Goal: Information Seeking & Learning: Learn about a topic

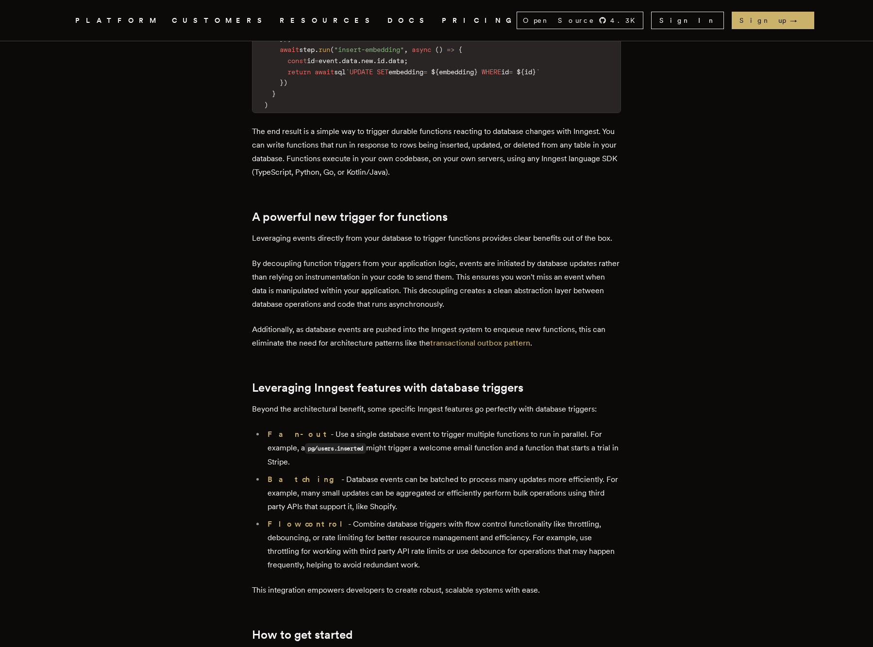
scroll to position [1091, 0]
click at [266, 266] on p "By decoupling function triggers from your application logic, events are initiat…" at bounding box center [436, 282] width 369 height 54
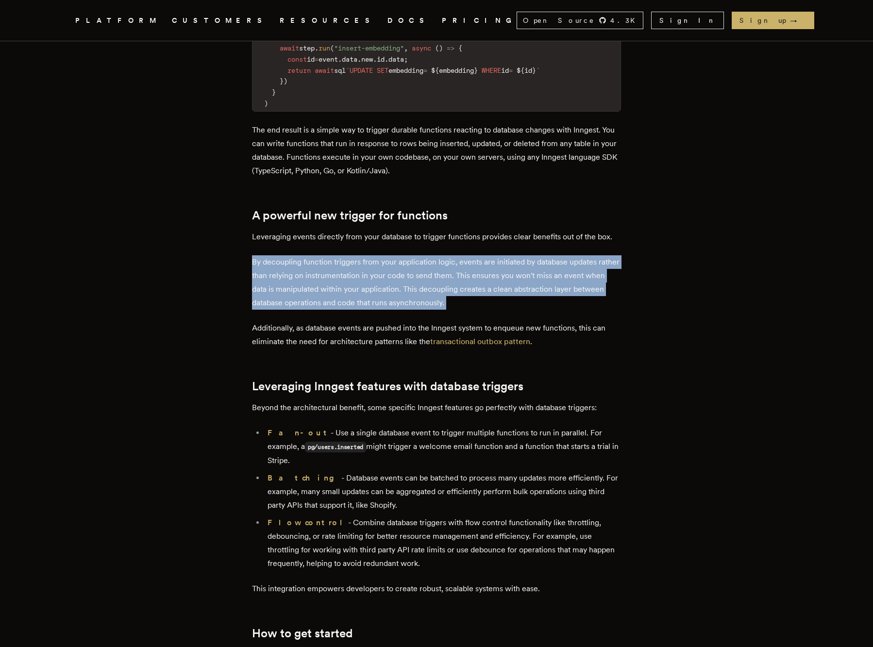
click at [266, 266] on p "By decoupling function triggers from your application logic, events are initiat…" at bounding box center [436, 282] width 369 height 54
click at [370, 264] on p "By decoupling function triggers from your application logic, events are initiat…" at bounding box center [436, 282] width 369 height 54
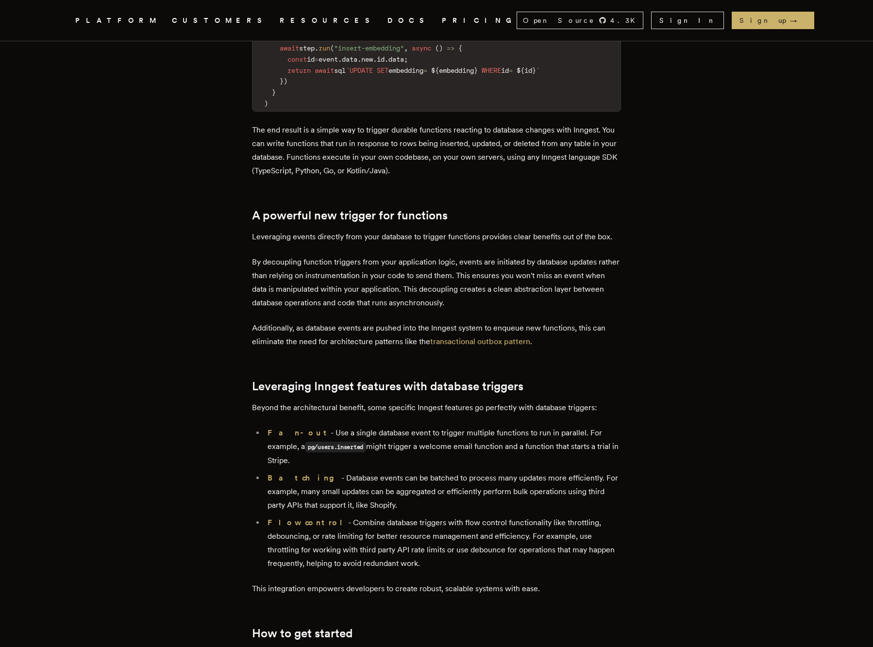
click at [270, 266] on p "By decoupling function triggers from your application logic, events are initiat…" at bounding box center [436, 282] width 369 height 54
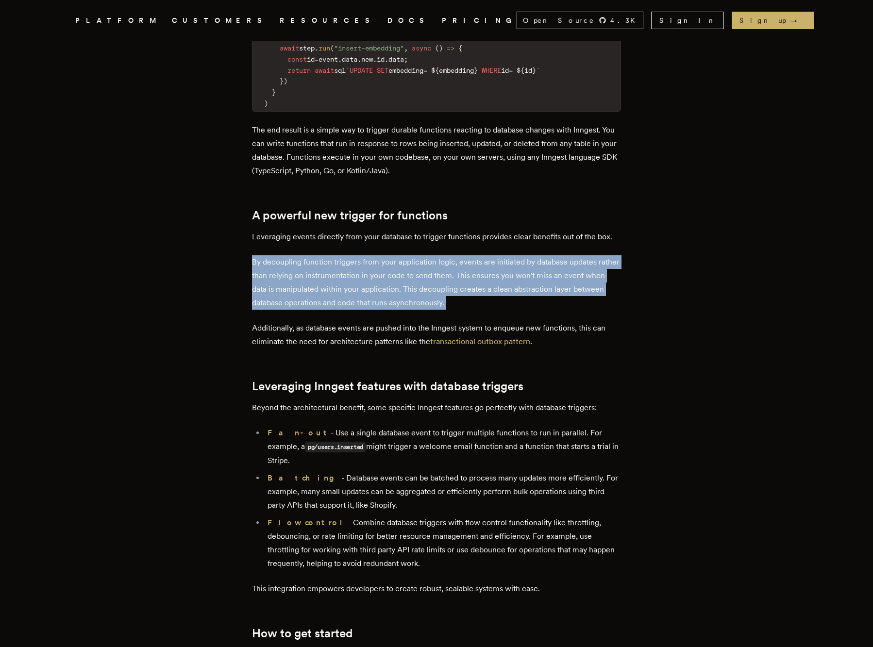
click at [270, 266] on p "By decoupling function triggers from your application logic, events are initiat…" at bounding box center [436, 282] width 369 height 54
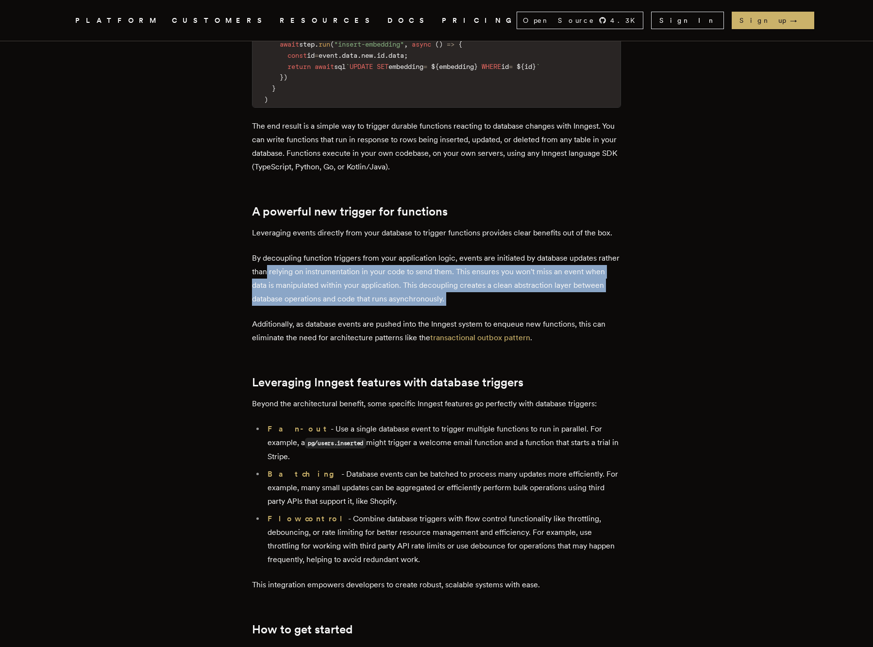
click at [294, 275] on p "By decoupling function triggers from your application logic, events are initiat…" at bounding box center [436, 279] width 369 height 54
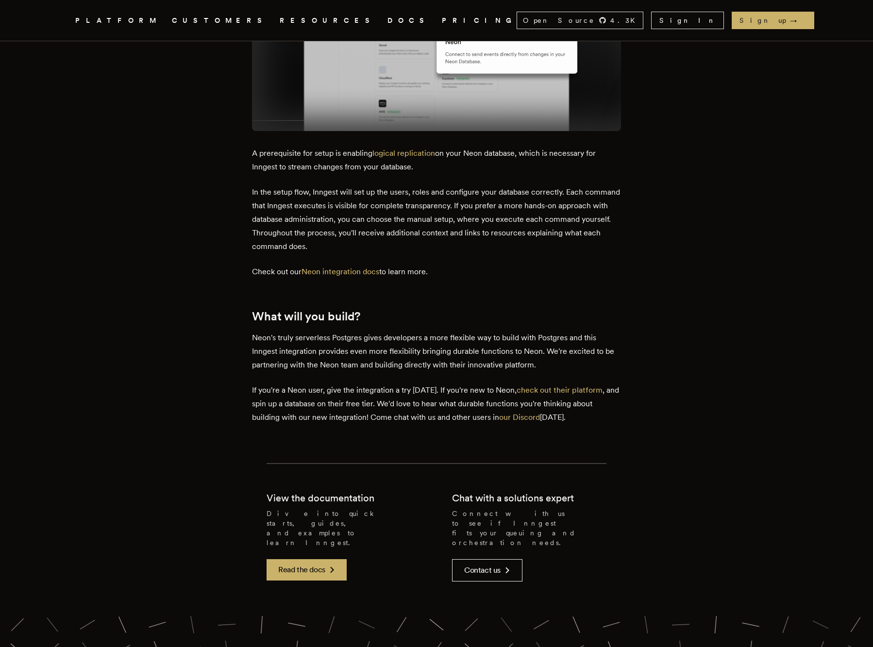
scroll to position [1828, 0]
